Goal: Book appointment/travel/reservation

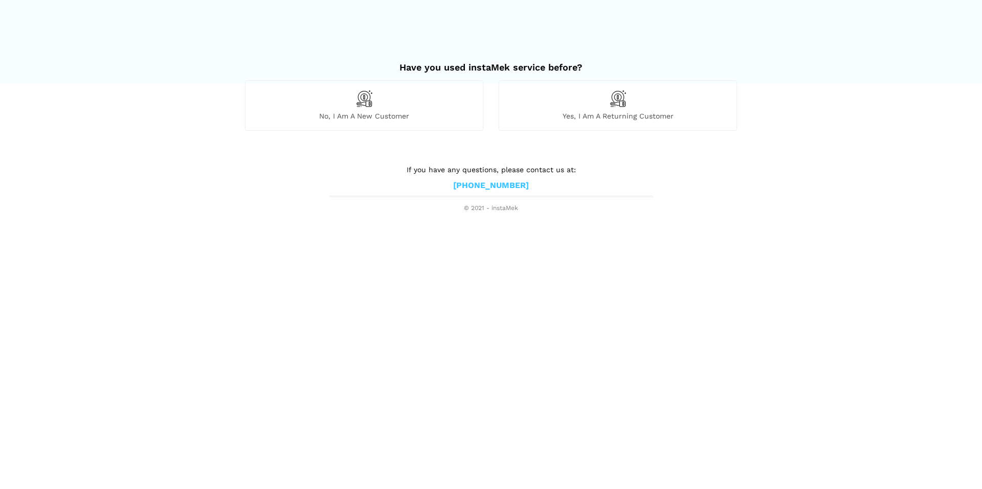
click at [406, 116] on span "No, I am a new customer" at bounding box center [363, 115] width 237 height 9
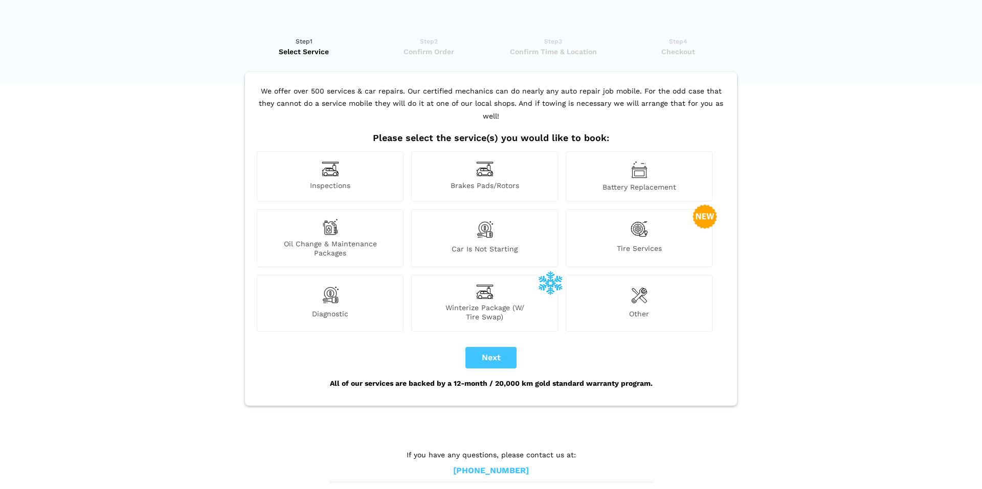
click at [616, 165] on div "Battery Replacement" at bounding box center [639, 176] width 147 height 50
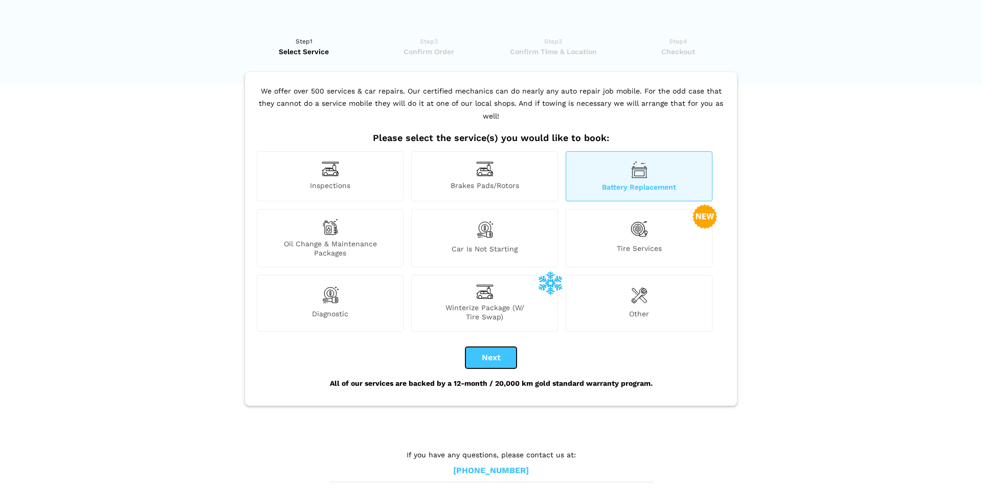
click at [484, 348] on button "Next" at bounding box center [490, 357] width 51 height 21
checkbox input "true"
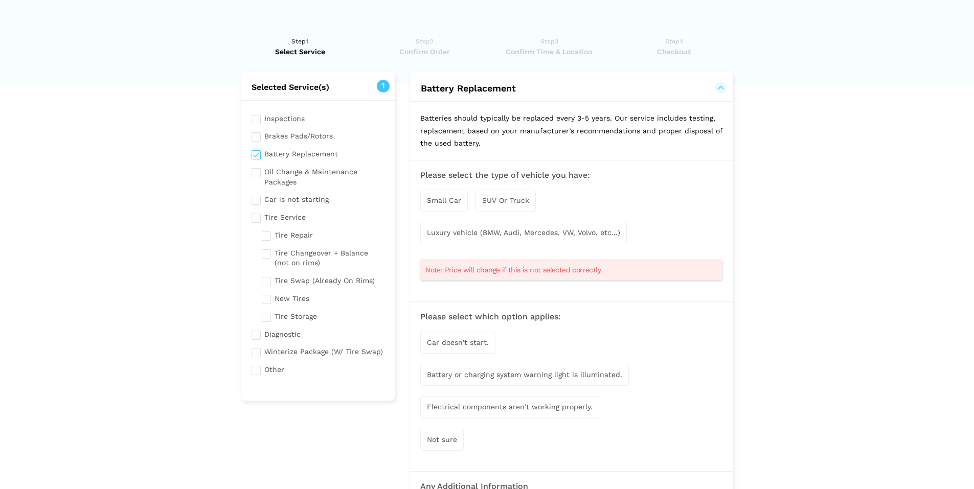
drag, startPoint x: 256, startPoint y: 118, endPoint x: 232, endPoint y: 128, distance: 25.9
click at [256, 116] on input "checkbox" at bounding box center [318, 117] width 133 height 13
checkbox input "true"
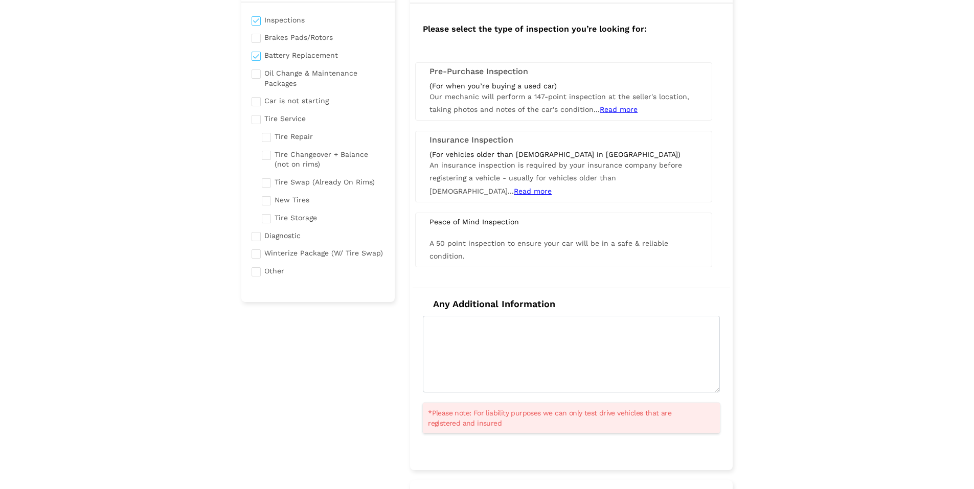
scroll to position [102, 0]
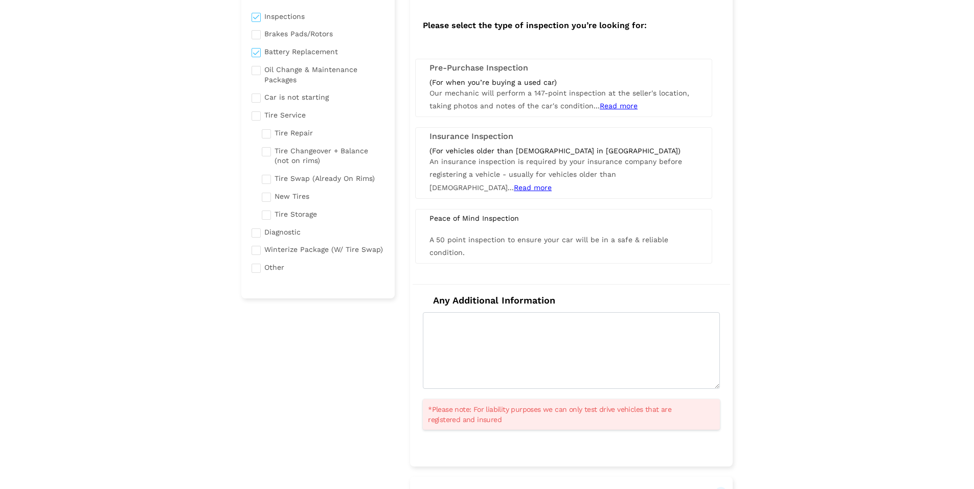
click at [671, 179] on div "(For vehicles older than [DEMOGRAPHIC_DATA] in [GEOGRAPHIC_DATA]) An insurance …" at bounding box center [564, 170] width 284 height 48
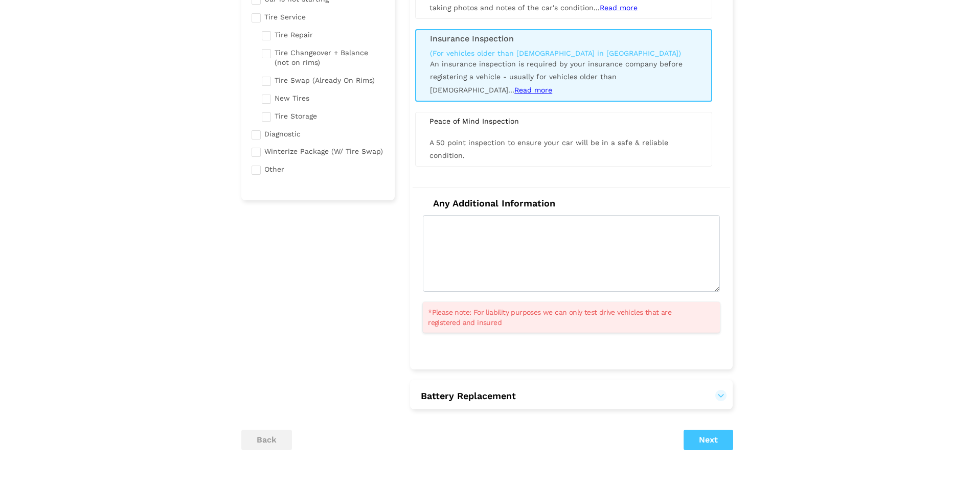
scroll to position [205, 0]
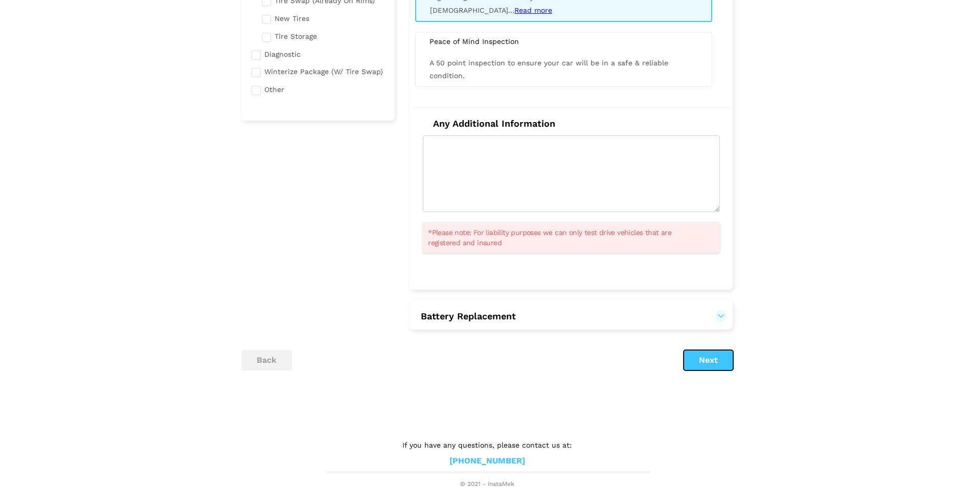
click at [718, 358] on button "Next" at bounding box center [709, 360] width 50 height 20
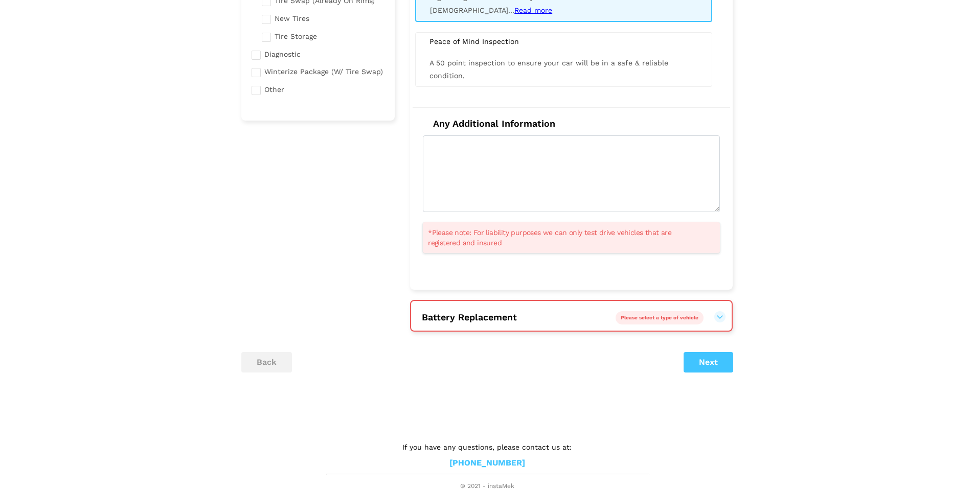
scroll to position [282, 0]
click at [691, 316] on span "Please select a type of vehicle" at bounding box center [660, 316] width 78 height 6
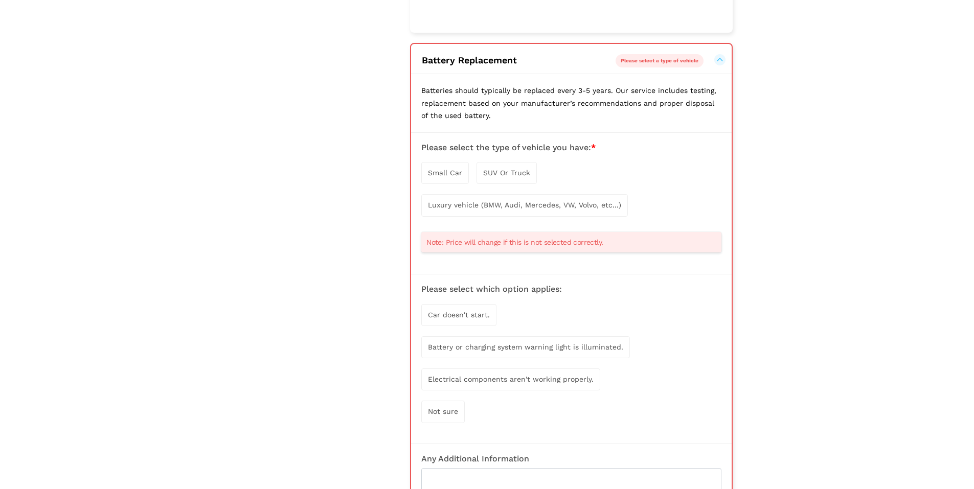
scroll to position [538, 0]
click at [441, 168] on span "Small Car" at bounding box center [445, 172] width 34 height 8
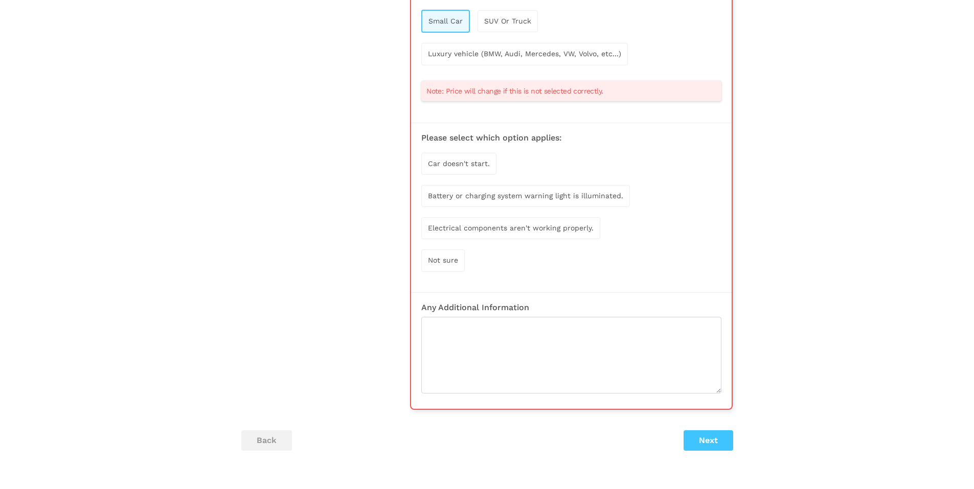
scroll to position [691, 0]
click at [448, 160] on span "Car doesn't start." at bounding box center [459, 162] width 62 height 8
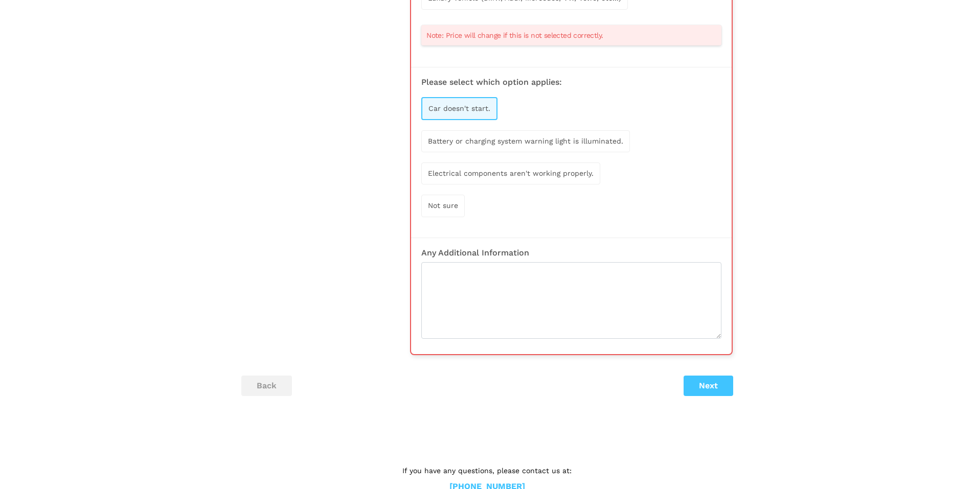
scroll to position [771, 0]
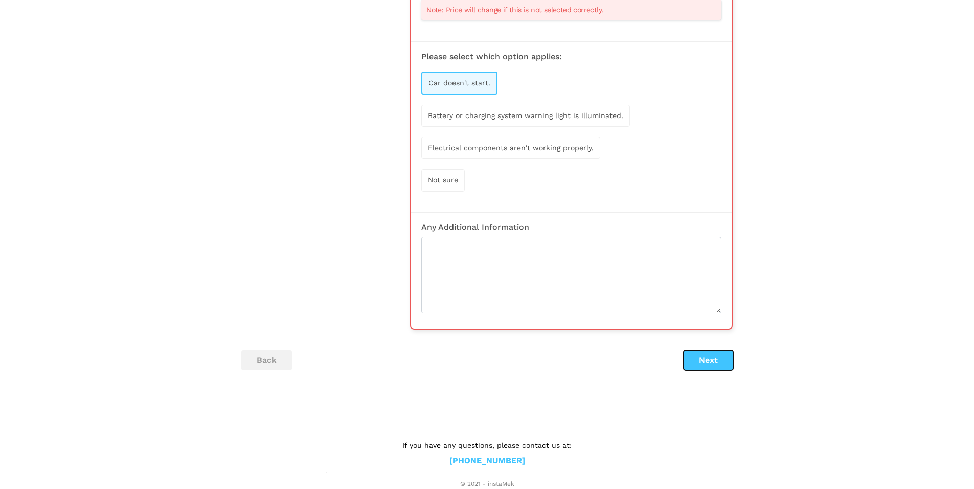
click at [715, 368] on button "Next" at bounding box center [709, 360] width 50 height 20
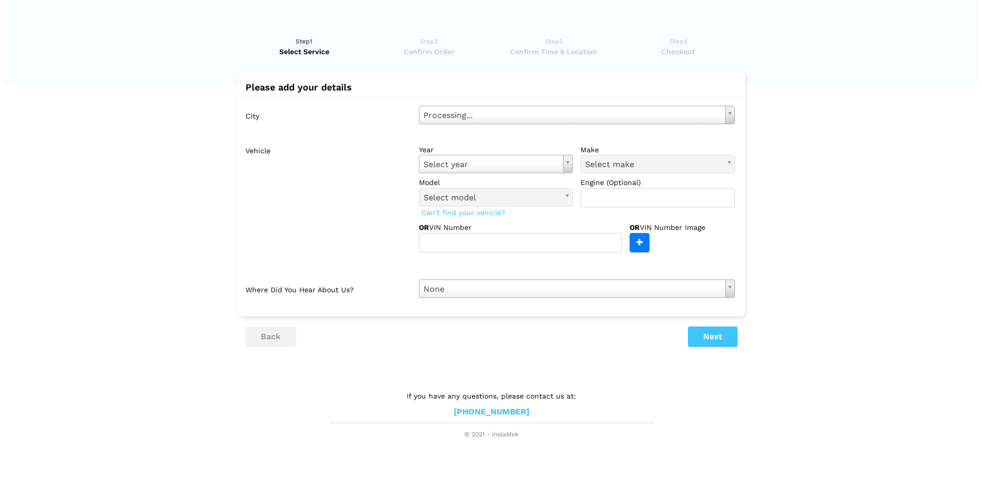
scroll to position [0, 0]
